Goal: Task Accomplishment & Management: Use online tool/utility

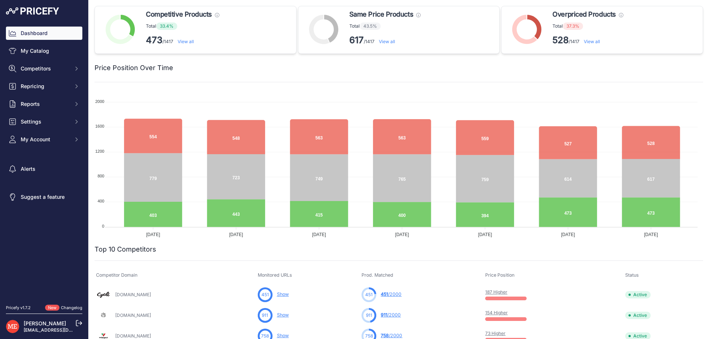
click at [592, 39] on link "View all" at bounding box center [592, 42] width 16 height 6
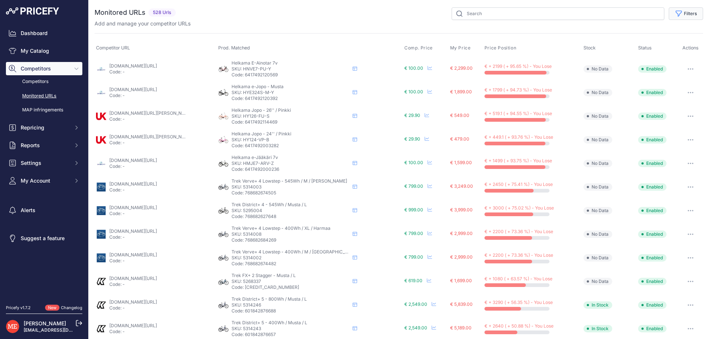
click at [680, 15] on button "Filters" at bounding box center [685, 13] width 34 height 13
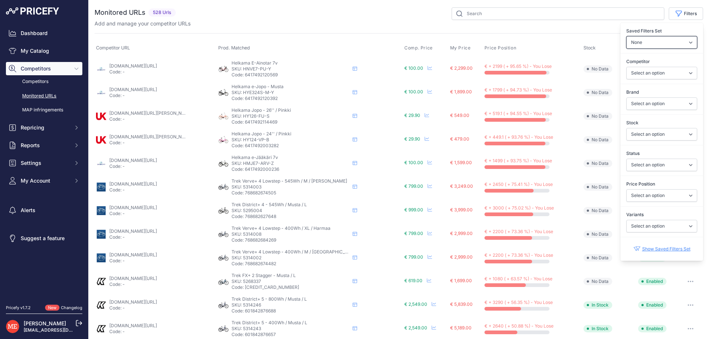
click at [639, 44] on select "None" at bounding box center [661, 42] width 71 height 13
select select "32853"
click at [626, 36] on select "None" at bounding box center [661, 42] width 71 height 13
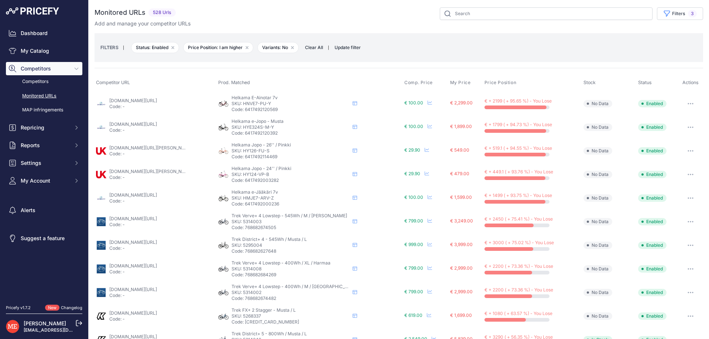
scroll to position [37, 0]
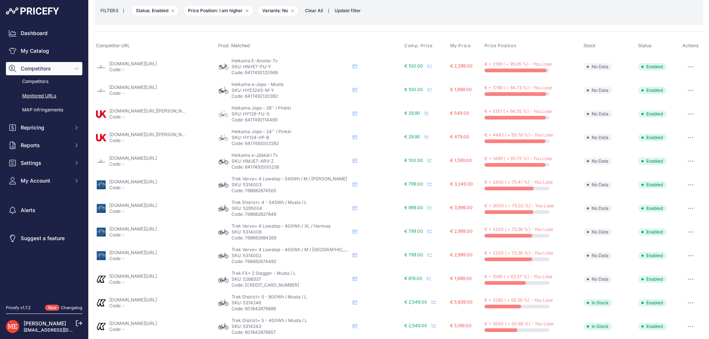
click at [692, 66] on icon "button" at bounding box center [692, 66] width 1 height 1
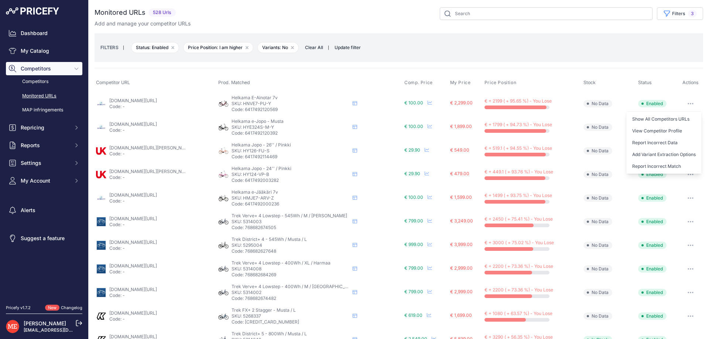
click at [151, 100] on link "[DOMAIN_NAME][URL]" at bounding box center [133, 101] width 48 height 6
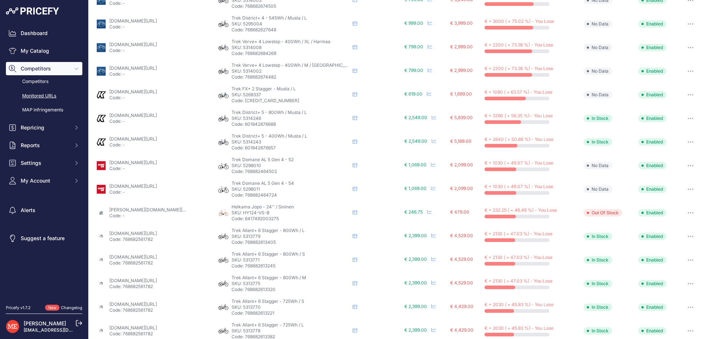
scroll to position [256, 0]
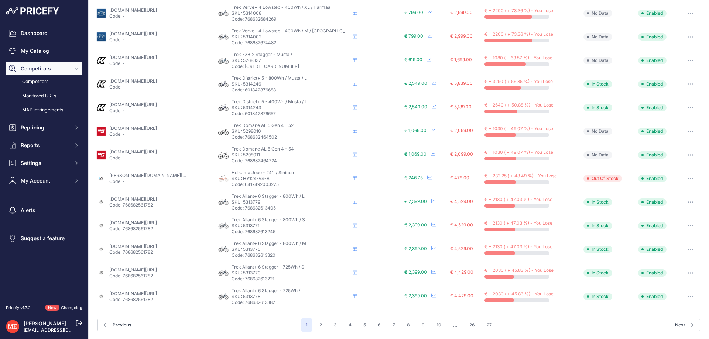
click at [141, 129] on link "[DOMAIN_NAME][URL]" at bounding box center [133, 128] width 48 height 6
click at [485, 327] on button "27" at bounding box center [489, 325] width 14 height 13
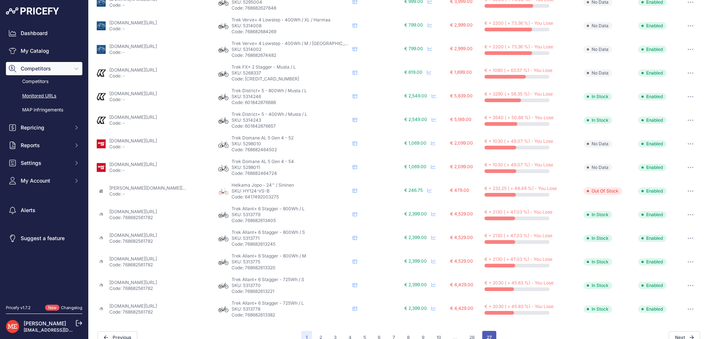
scroll to position [268, 0]
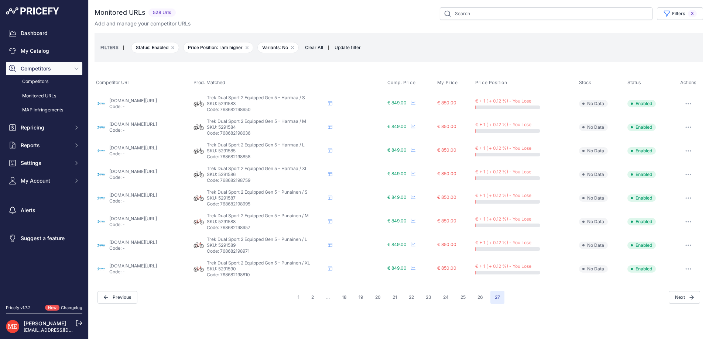
click at [325, 272] on div "Trek Dual Sport 2 Equipped Gen 5 - Punainen / XL Trek Dual Sport 2 Equipped Gen…" at bounding box center [266, 269] width 118 height 18
click at [247, 305] on div "You are not connected to the internet. Monitored URLs" at bounding box center [398, 156] width 608 height 312
click at [690, 106] on button "button" at bounding box center [688, 104] width 15 height 10
click at [622, 77] on th "Stock" at bounding box center [601, 82] width 48 height 17
click at [295, 298] on button "1" at bounding box center [298, 297] width 11 height 13
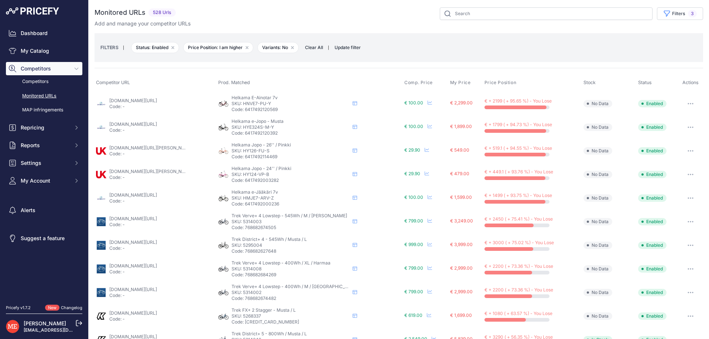
scroll to position [256, 0]
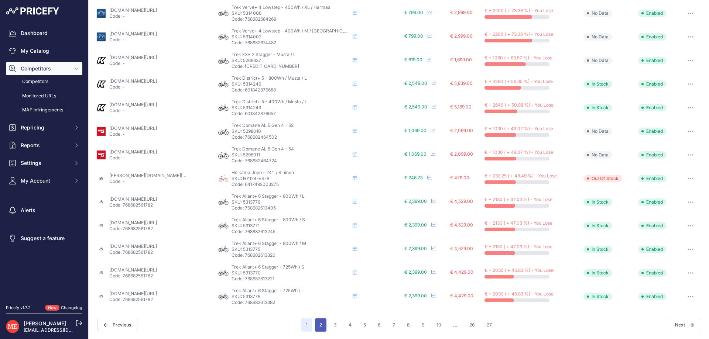
click at [316, 327] on button "2" at bounding box center [320, 325] width 11 height 13
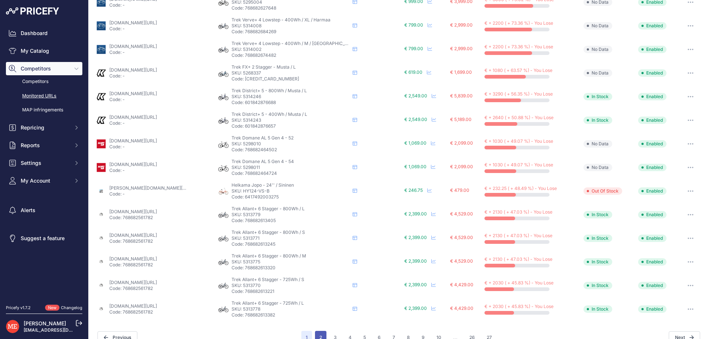
scroll to position [268, 0]
